Goal: Register for event/course

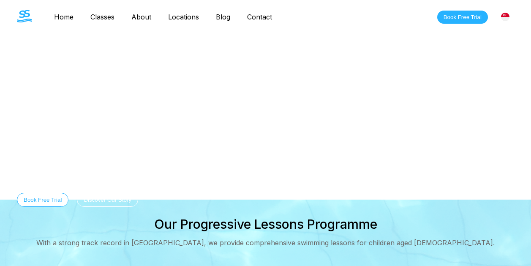
click at [94, 13] on link "Classes" at bounding box center [102, 17] width 41 height 8
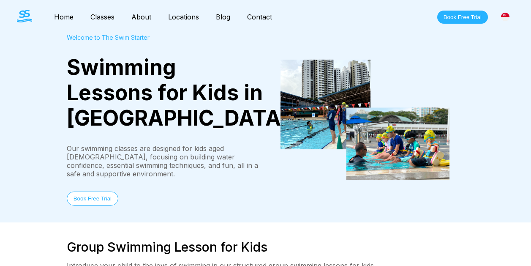
click at [464, 17] on button "Book Free Trial" at bounding box center [463, 17] width 51 height 13
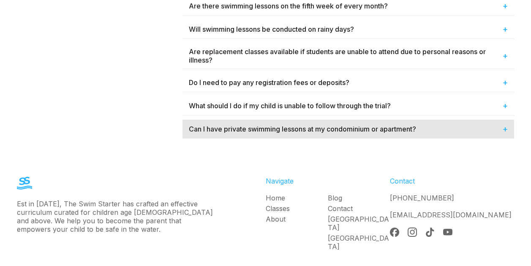
scroll to position [640, 0]
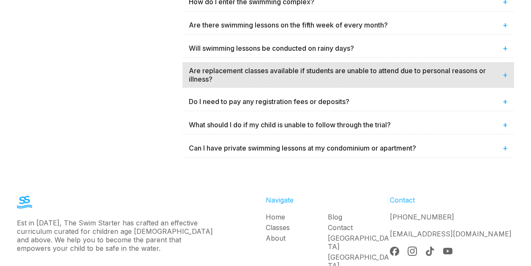
click at [512, 75] on div "Are replacement classes available if students are unable to attend due to perso…" at bounding box center [349, 74] width 332 height 25
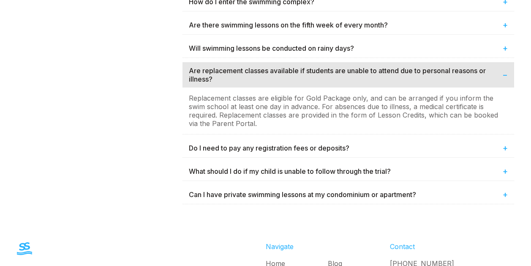
click at [512, 75] on div "Are replacement classes available if students are unable to attend due to perso…" at bounding box center [349, 74] width 332 height 25
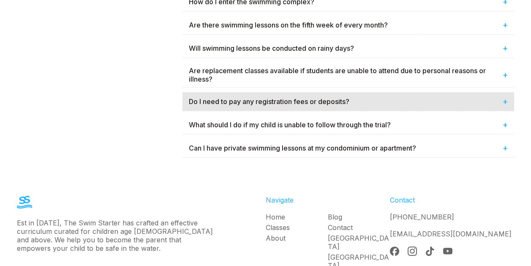
click at [506, 101] on span "+" at bounding box center [505, 101] width 5 height 10
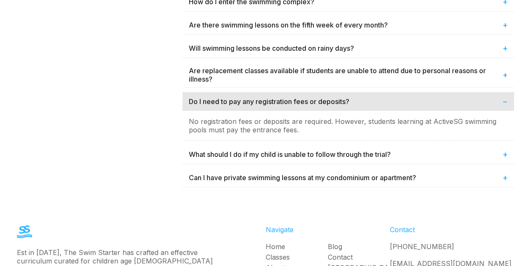
click at [506, 101] on span "−" at bounding box center [505, 101] width 5 height 10
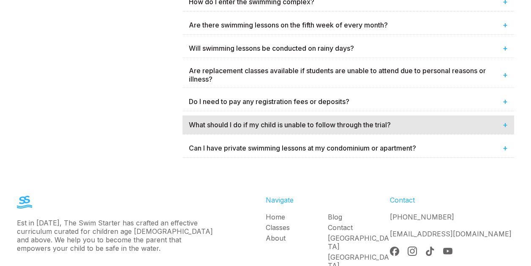
click at [504, 125] on div "What should I do if my child is unable to follow through the trial? +" at bounding box center [349, 124] width 332 height 19
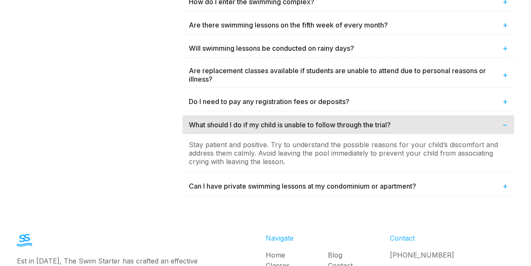
click at [504, 125] on div "What should I do if my child is unable to follow through the trial? −" at bounding box center [349, 124] width 332 height 19
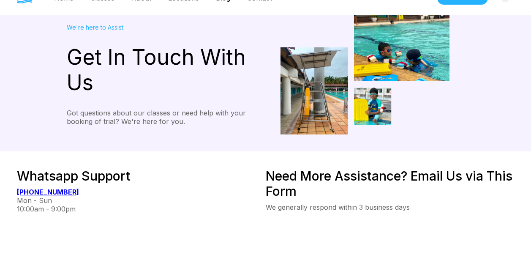
scroll to position [0, 0]
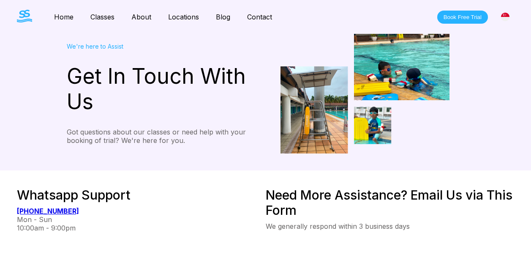
click at [103, 16] on link "Classes" at bounding box center [102, 17] width 41 height 8
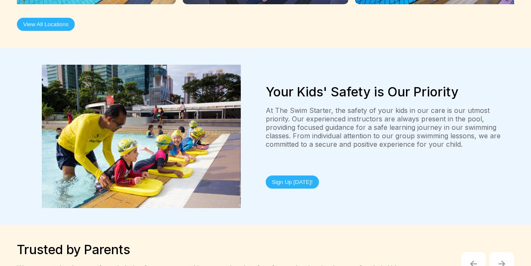
scroll to position [1829, 0]
